Goal: Task Accomplishment & Management: Manage account settings

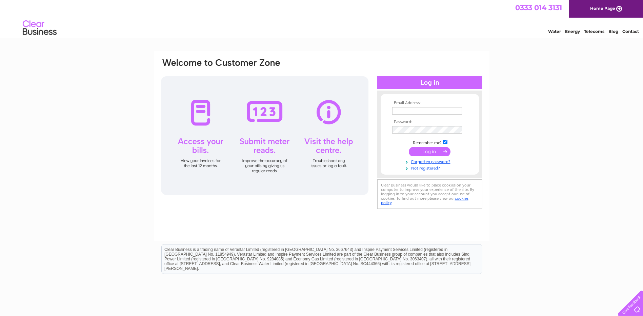
click at [410, 111] on input "text" at bounding box center [427, 110] width 70 height 7
type input "jmp@jpalmerarchitects.com"
click at [432, 156] on input "submit" at bounding box center [430, 152] width 42 height 9
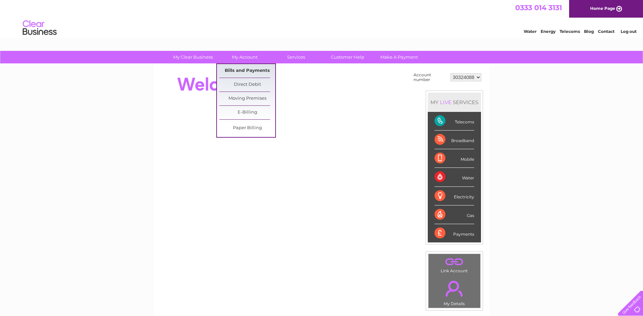
click at [248, 71] on link "Bills and Payments" at bounding box center [247, 71] width 56 height 14
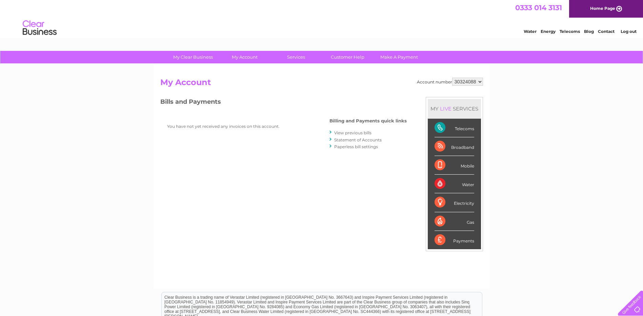
click at [229, 168] on div "You have not yet received any invoices on this account." at bounding box center [234, 144] width 149 height 64
click at [359, 149] on link "Paperless bill settings" at bounding box center [356, 146] width 44 height 5
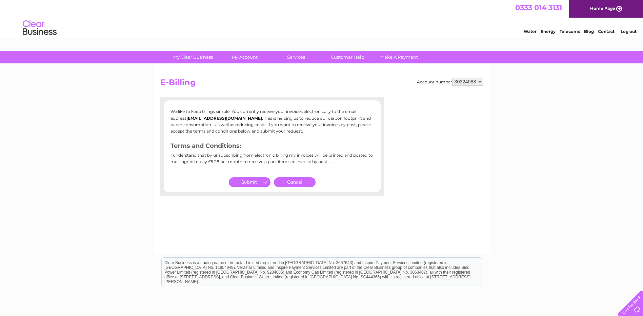
click at [103, 174] on div "My Clear Business Login Details My Details My Preferences Link Account My Accou…" at bounding box center [321, 210] width 643 height 319
click at [103, 134] on div "My Clear Business Login Details My Details My Preferences Link Account My Accou…" at bounding box center [321, 210] width 643 height 319
